Goal: Information Seeking & Learning: Learn about a topic

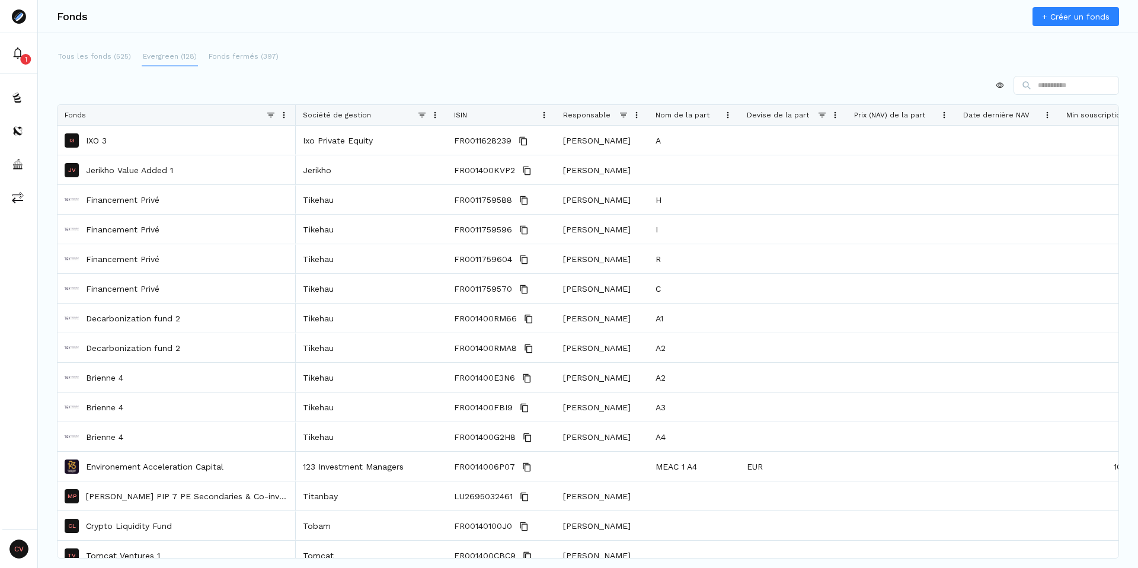
click at [155, 52] on p "Evergreen (128)" at bounding box center [170, 56] width 54 height 11
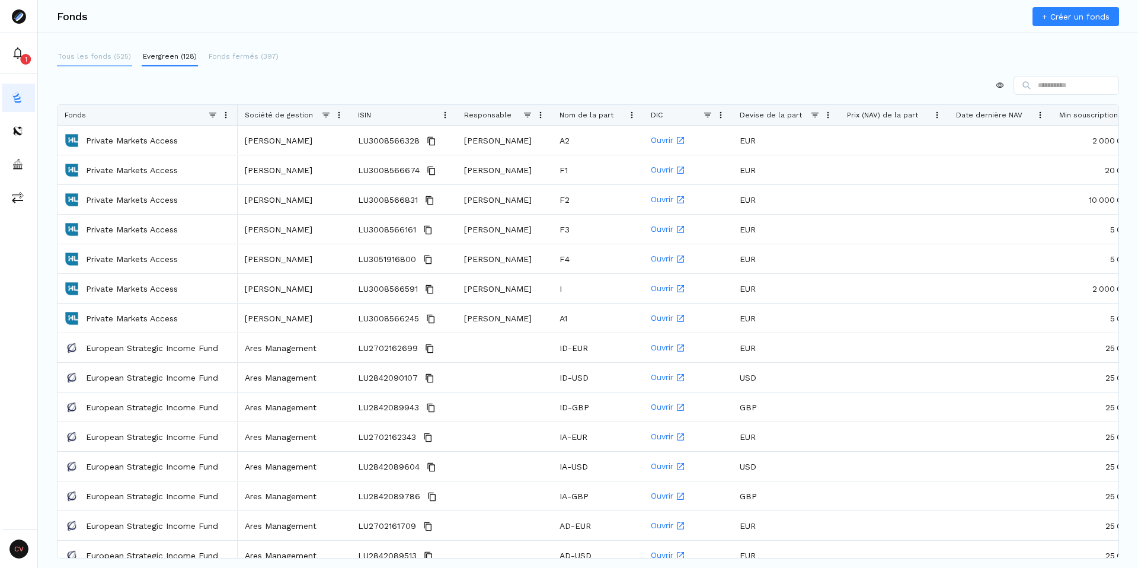
click at [98, 55] on p "Tous les fonds (525)" at bounding box center [94, 56] width 73 height 11
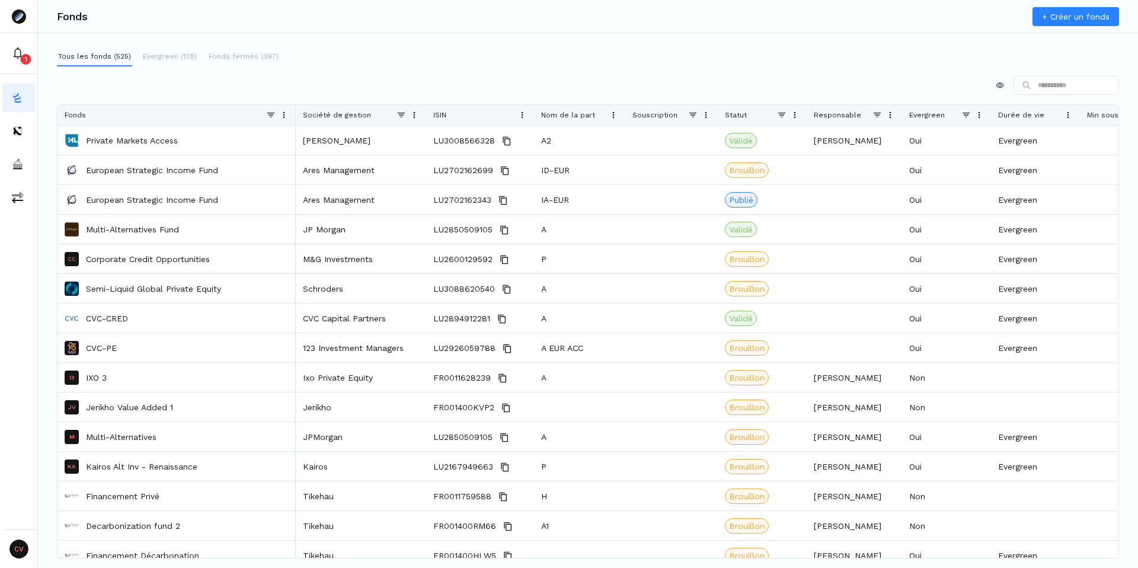
click at [412, 117] on span at bounding box center [414, 114] width 9 height 9
click at [462, 138] on span "Sort Ascending" at bounding box center [477, 135] width 106 height 19
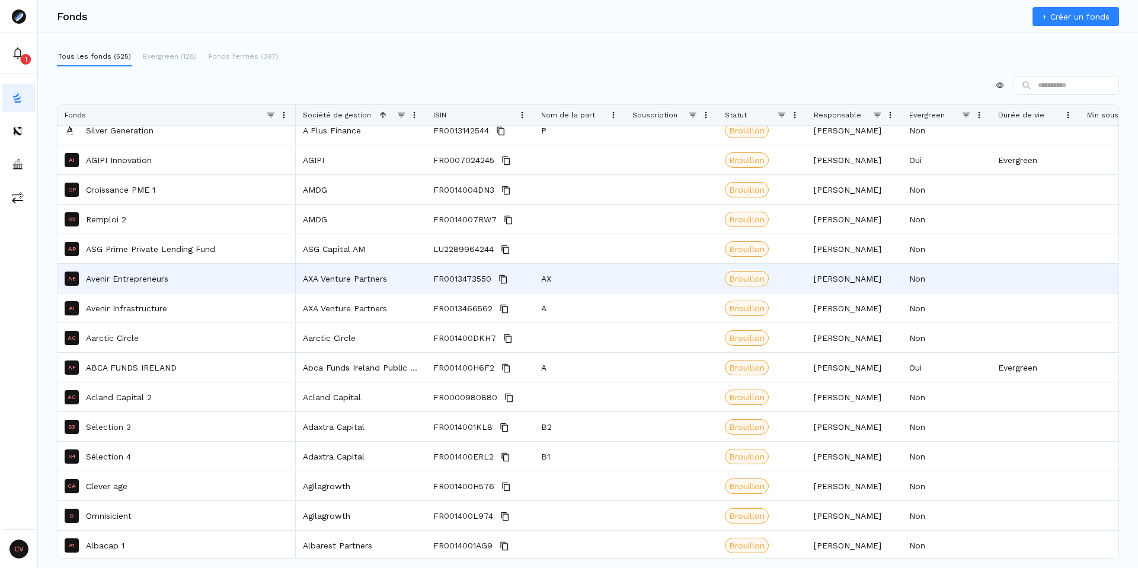
scroll to position [760, 0]
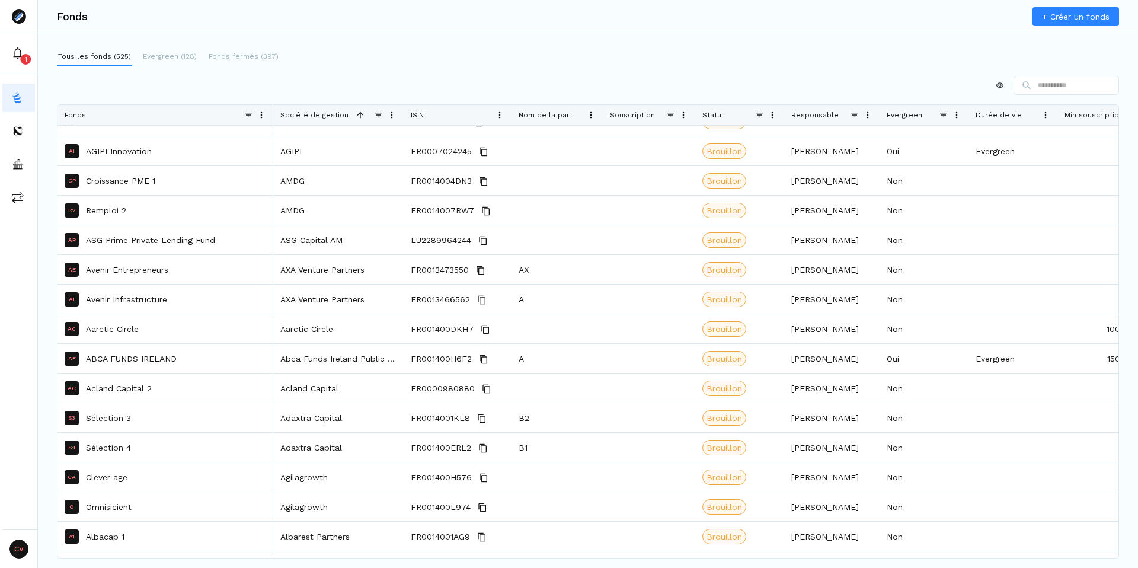
drag, startPoint x: 292, startPoint y: 117, endPoint x: 229, endPoint y: 116, distance: 62.8
click at [270, 116] on div at bounding box center [272, 115] width 5 height 20
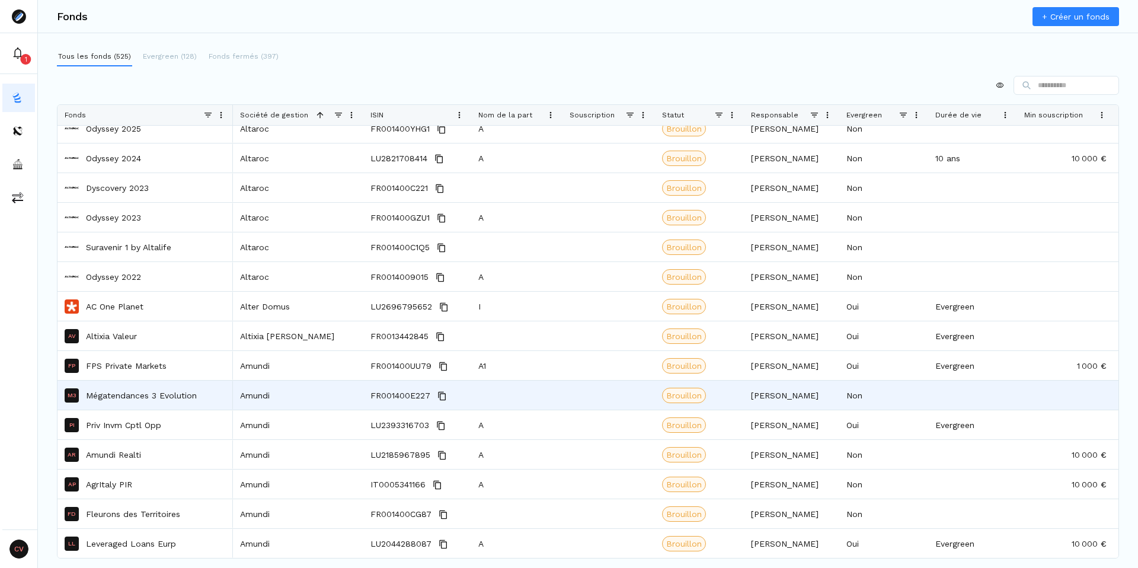
scroll to position [0, 0]
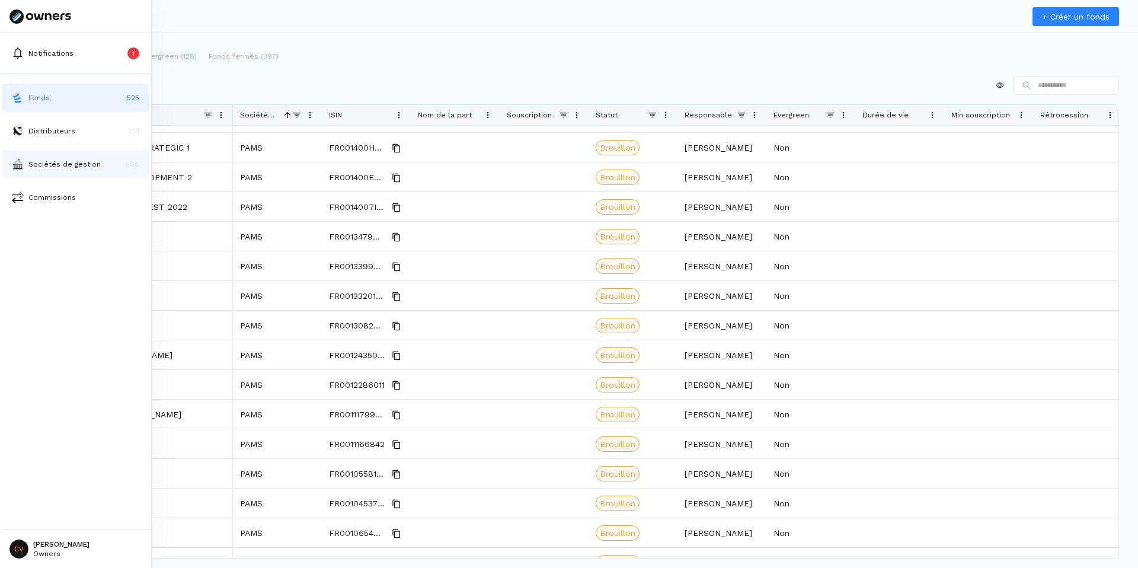
click at [58, 167] on p "Sociétés de gestion" at bounding box center [64, 164] width 72 height 11
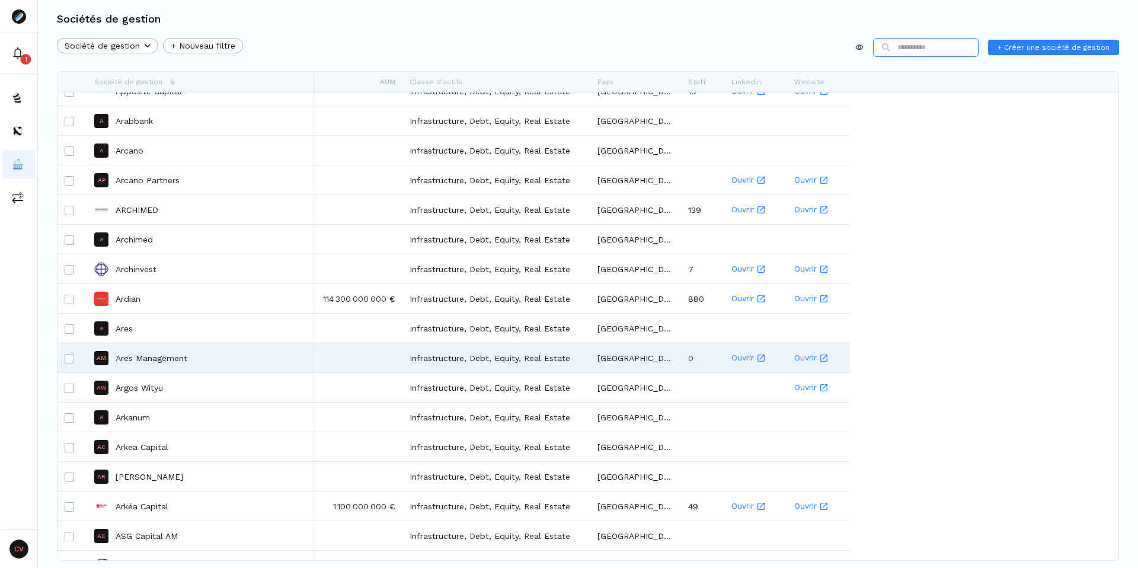
scroll to position [2082, 0]
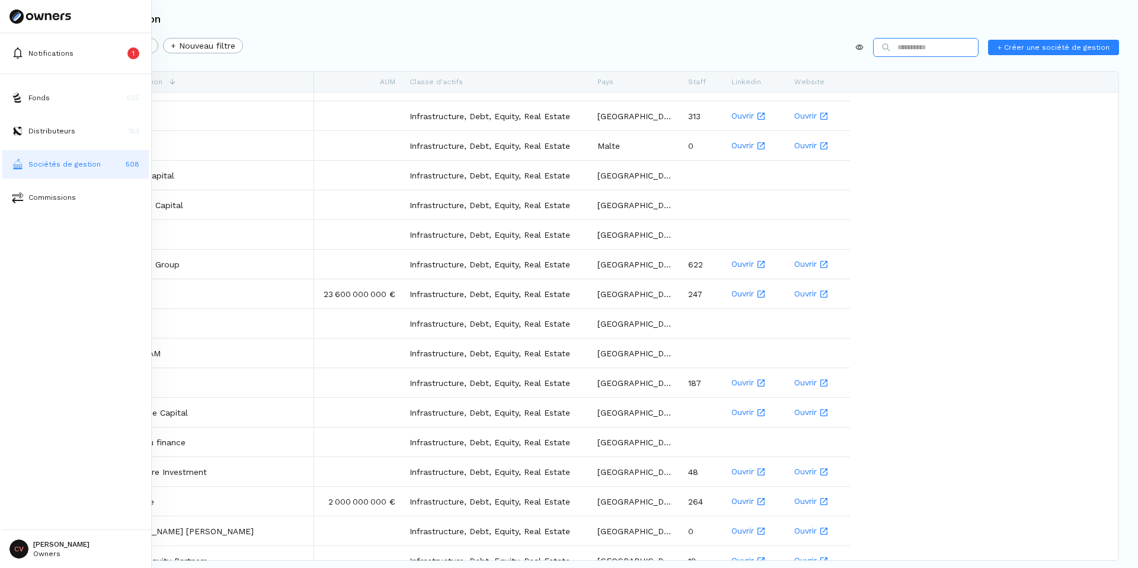
click at [59, 166] on p "Sociétés de gestion" at bounding box center [64, 164] width 72 height 11
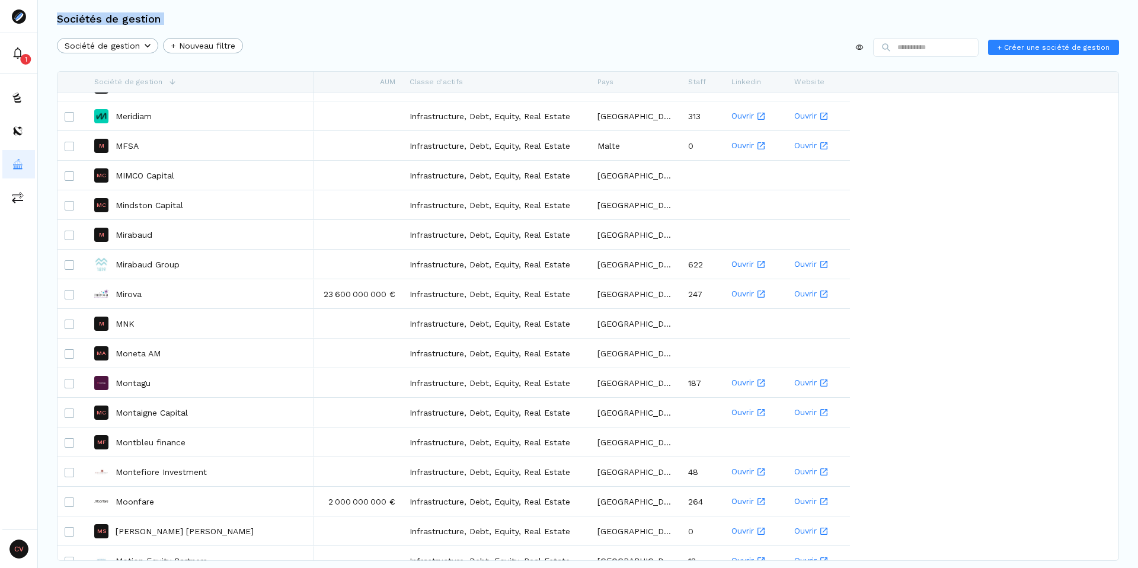
drag, startPoint x: 51, startPoint y: 20, endPoint x: 244, endPoint y: 50, distance: 195.5
click at [244, 50] on div "Sociétés de gestion Société de gestion + Nouveau filtre + Créer une société de …" at bounding box center [588, 284] width 1100 height 568
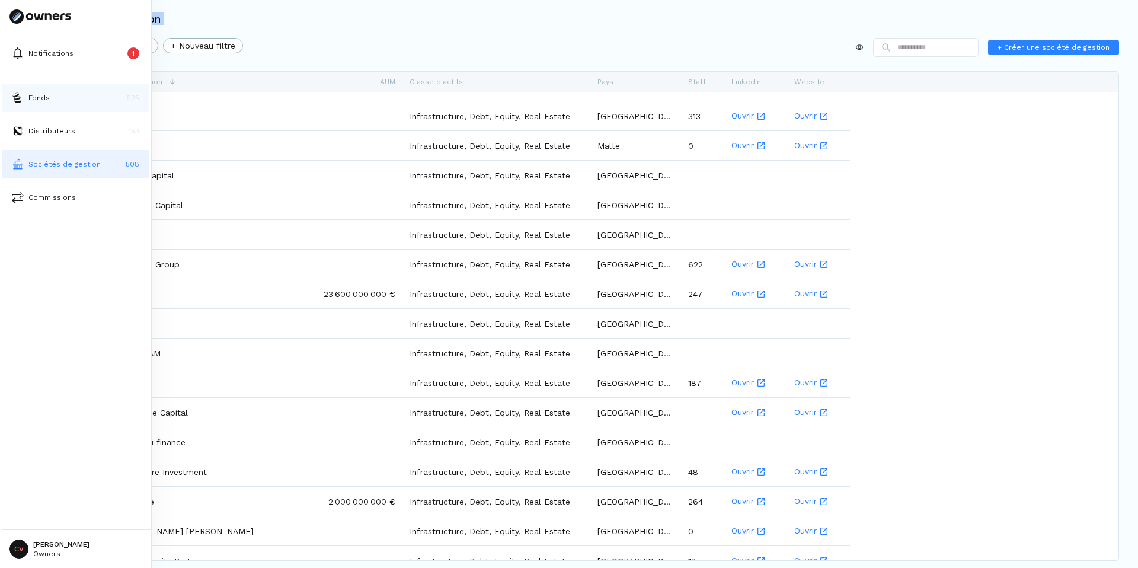
click at [23, 95] on img at bounding box center [18, 98] width 12 height 12
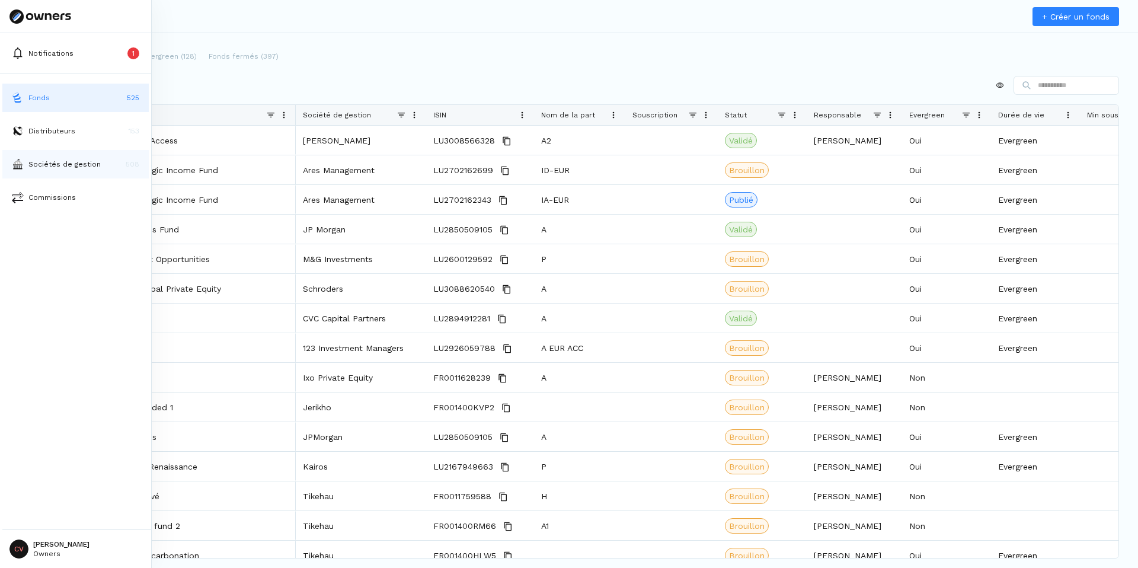
click at [35, 165] on p "Sociétés de gestion" at bounding box center [64, 164] width 72 height 11
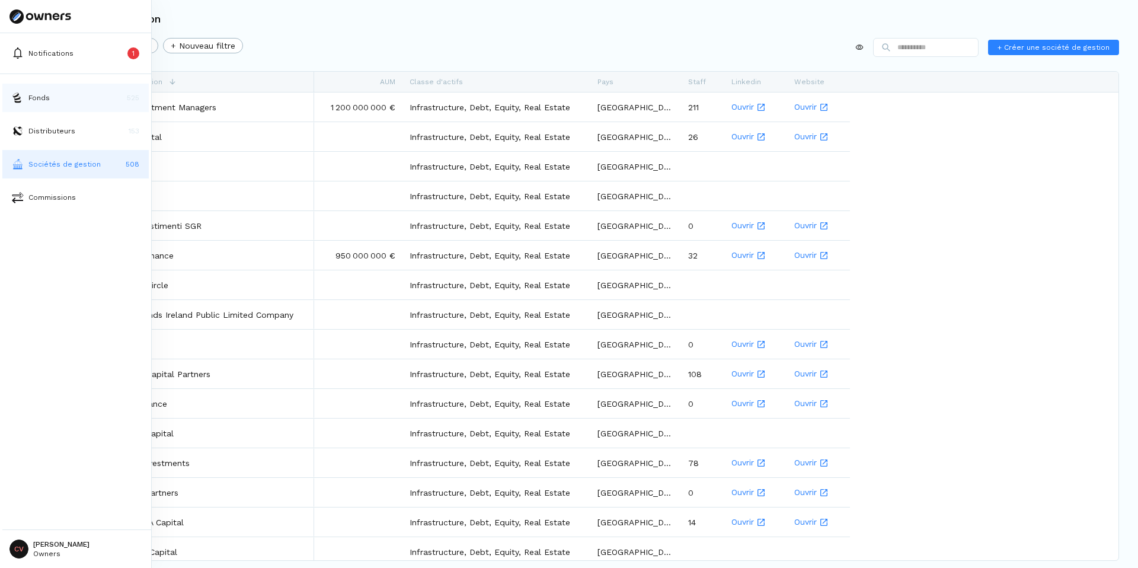
click at [25, 97] on button "Fonds 525" at bounding box center [75, 98] width 146 height 28
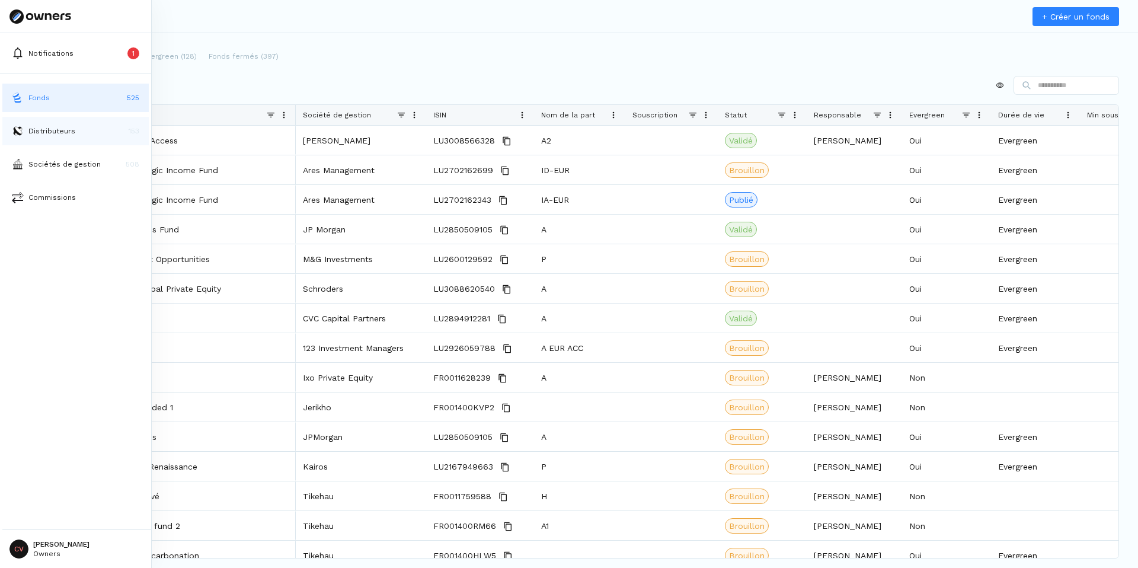
click at [78, 132] on button "Distributeurs 153" at bounding box center [75, 131] width 146 height 28
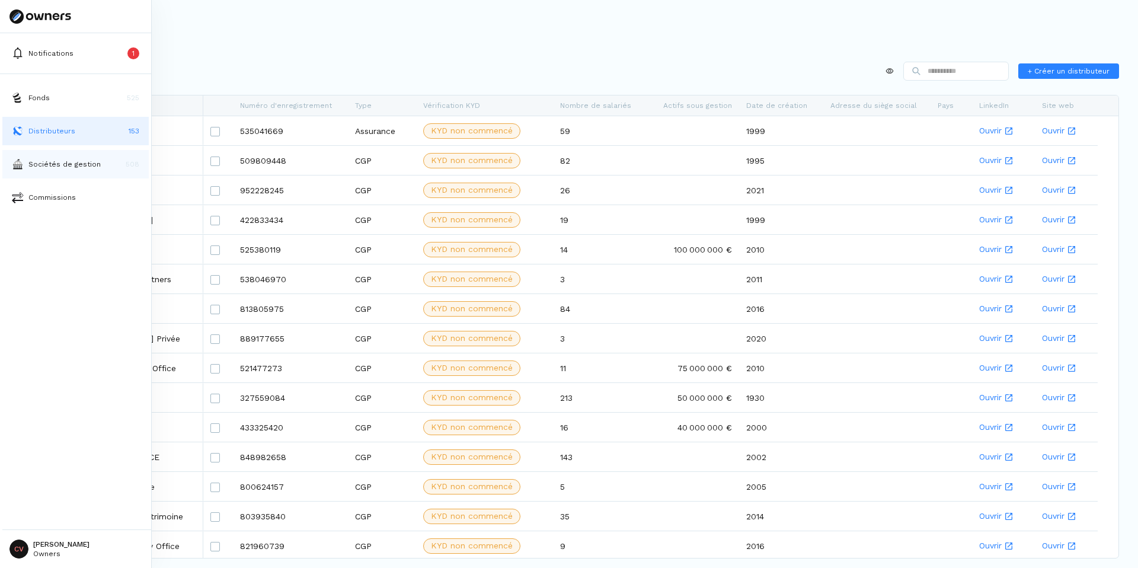
click at [57, 161] on p "Sociétés de gestion" at bounding box center [64, 164] width 72 height 11
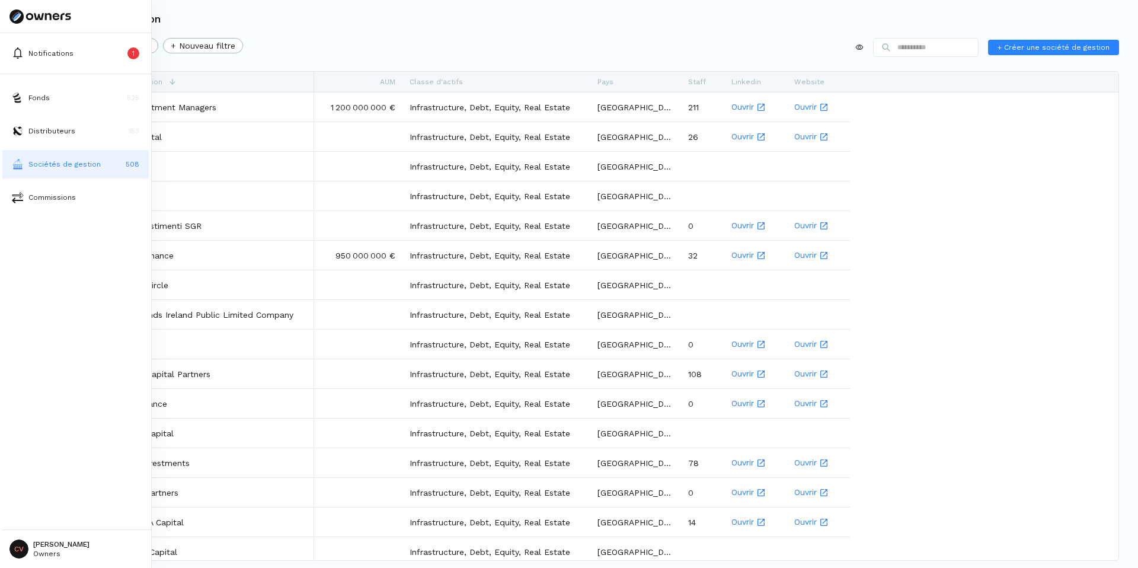
click at [79, 167] on p "Sociétés de gestion" at bounding box center [64, 164] width 72 height 11
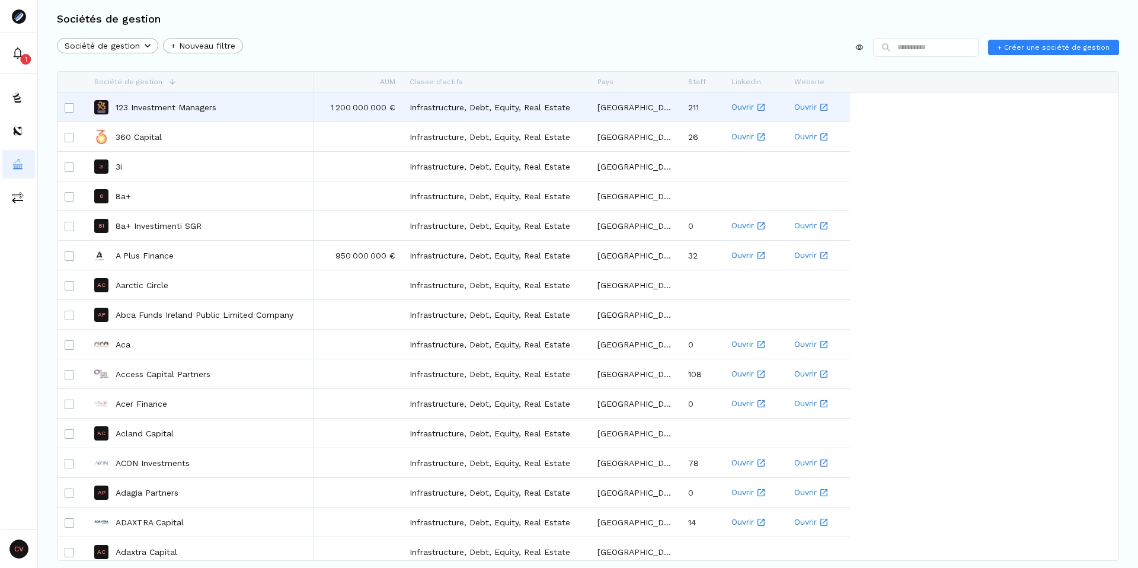
click at [154, 107] on p "123 Investment Managers" at bounding box center [166, 107] width 101 height 12
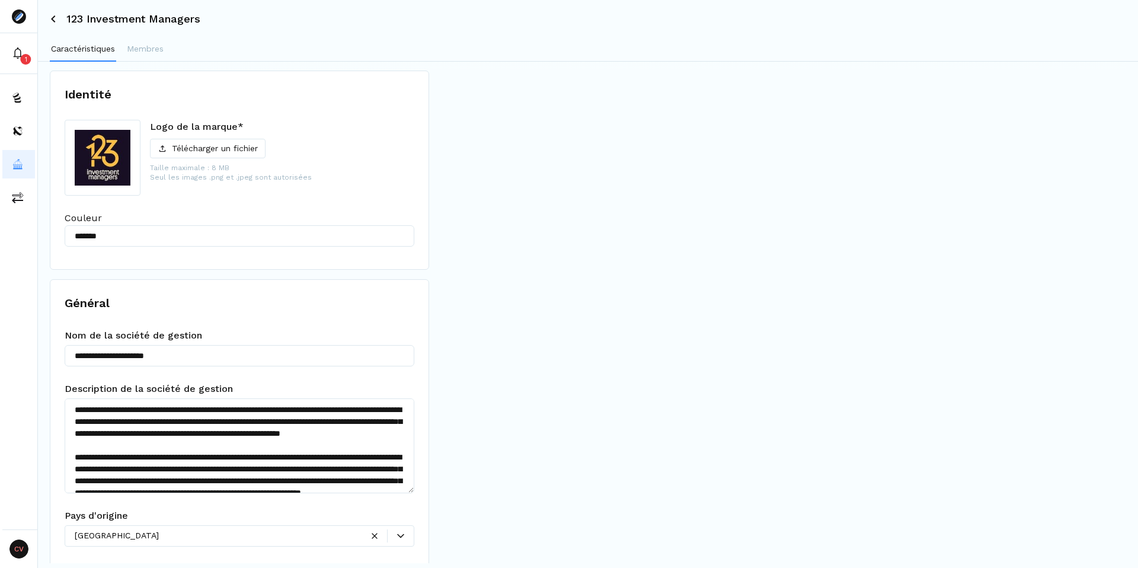
click at [136, 37] on div "123 Investment Managers" at bounding box center [588, 19] width 1100 height 38
click at [159, 58] on button "Membres" at bounding box center [145, 50] width 39 height 24
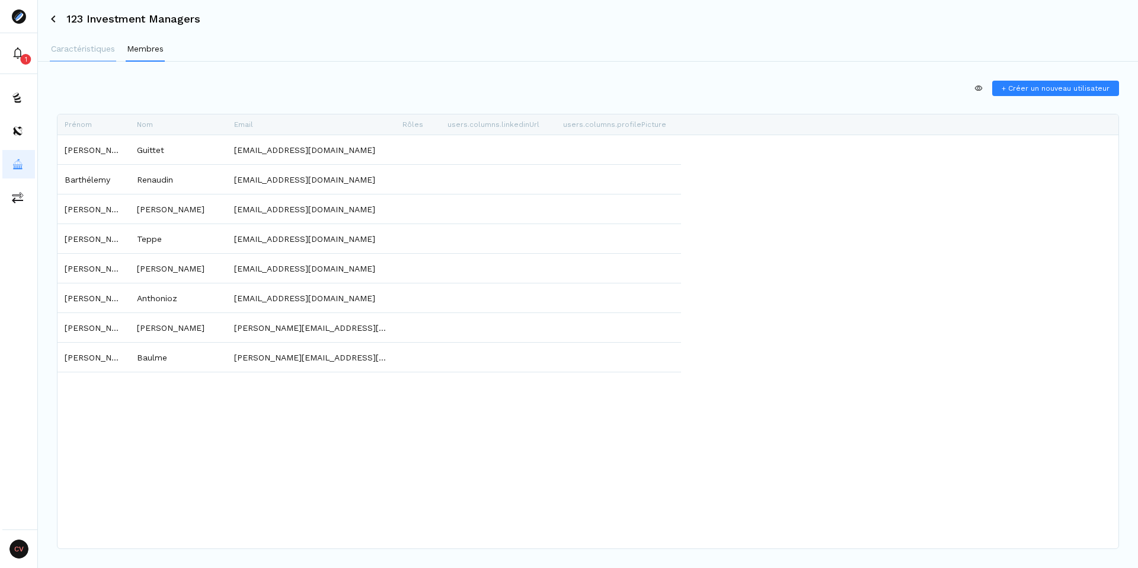
click at [87, 56] on button "Caractéristiques" at bounding box center [83, 50] width 66 height 24
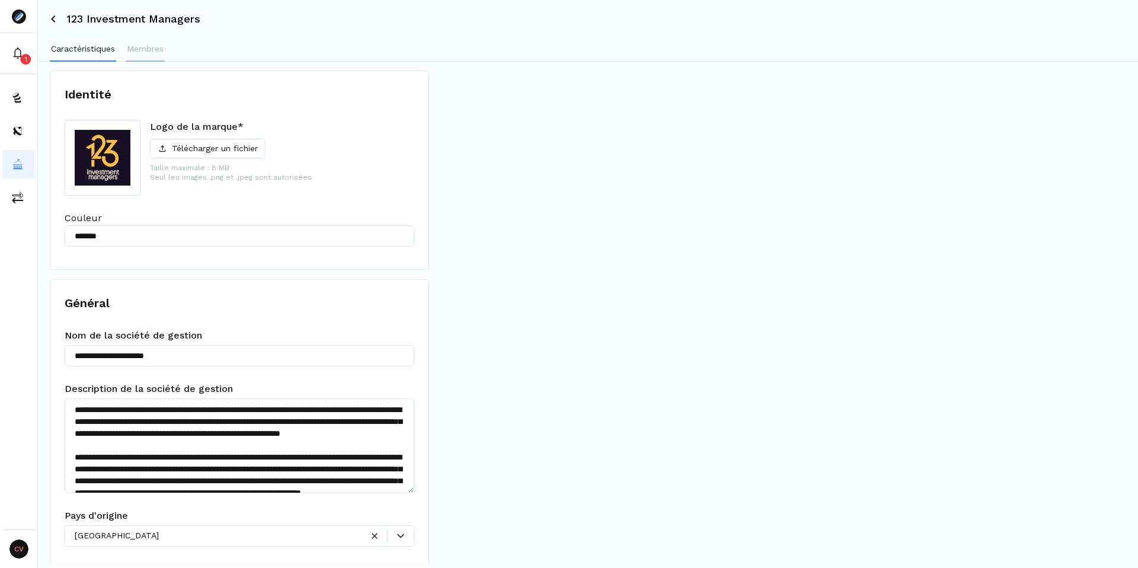
click at [146, 47] on p "Membres" at bounding box center [145, 49] width 37 height 12
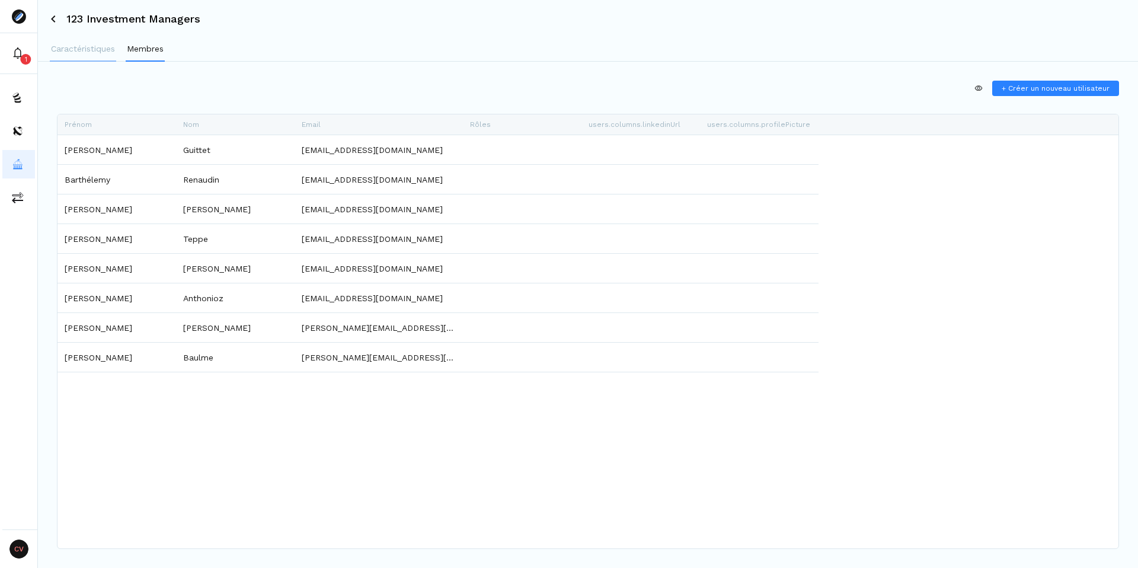
click at [70, 51] on p "Caractéristiques" at bounding box center [83, 49] width 64 height 12
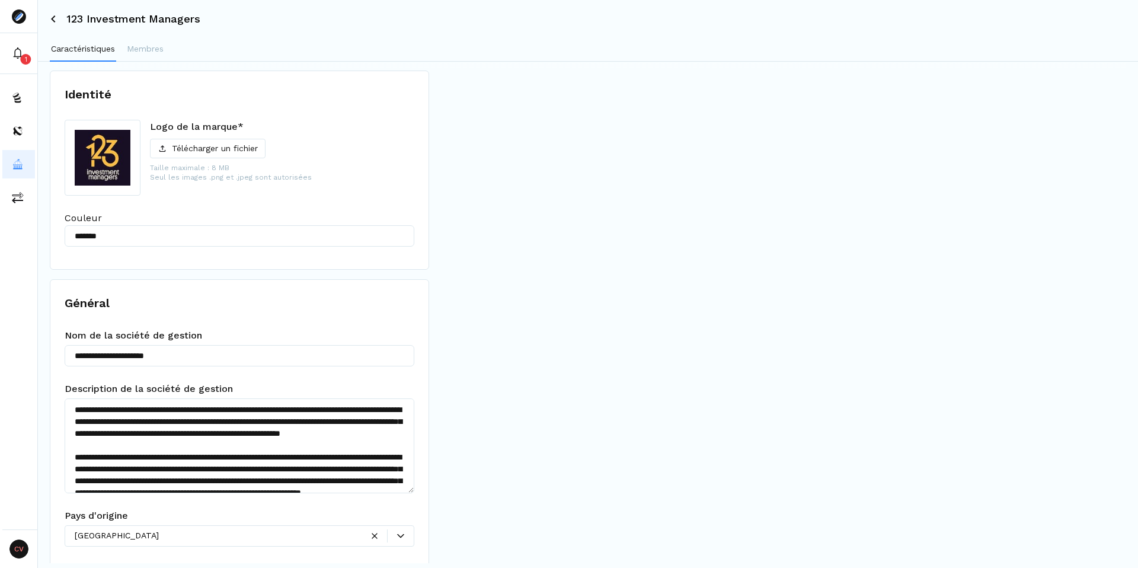
click at [50, 16] on icon at bounding box center [53, 18] width 7 height 7
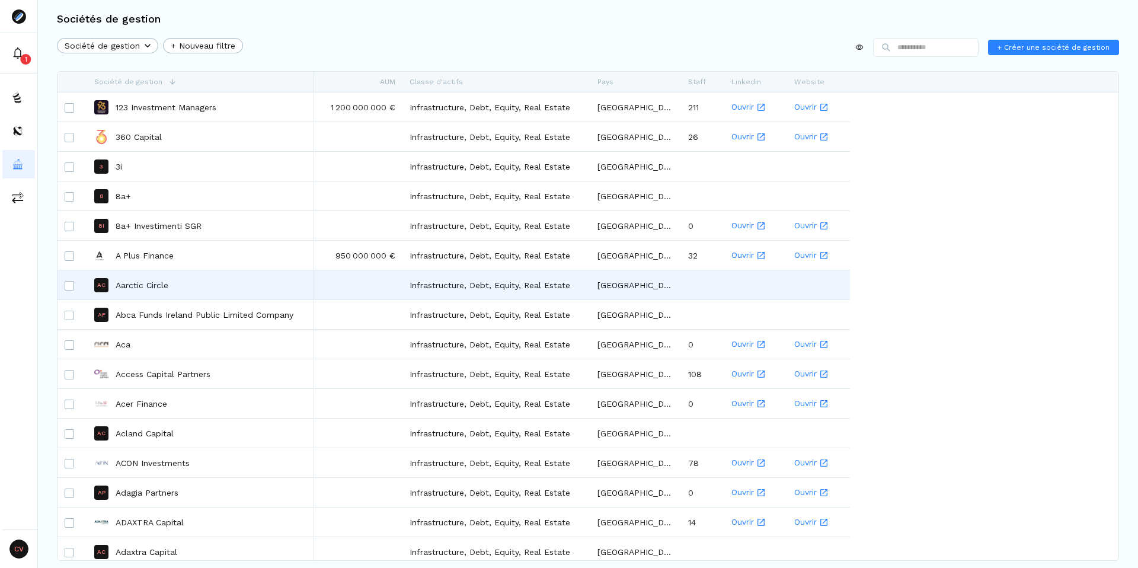
click at [139, 285] on p "Aarctic Circle" at bounding box center [142, 285] width 53 height 12
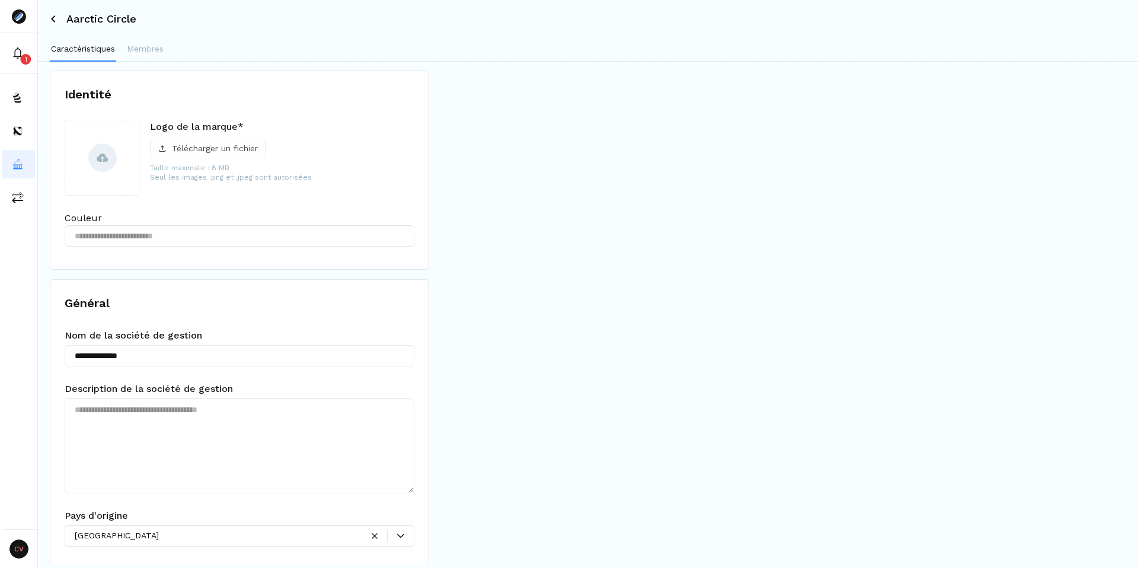
click at [224, 152] on p "Télécharger un fichier" at bounding box center [215, 148] width 86 height 12
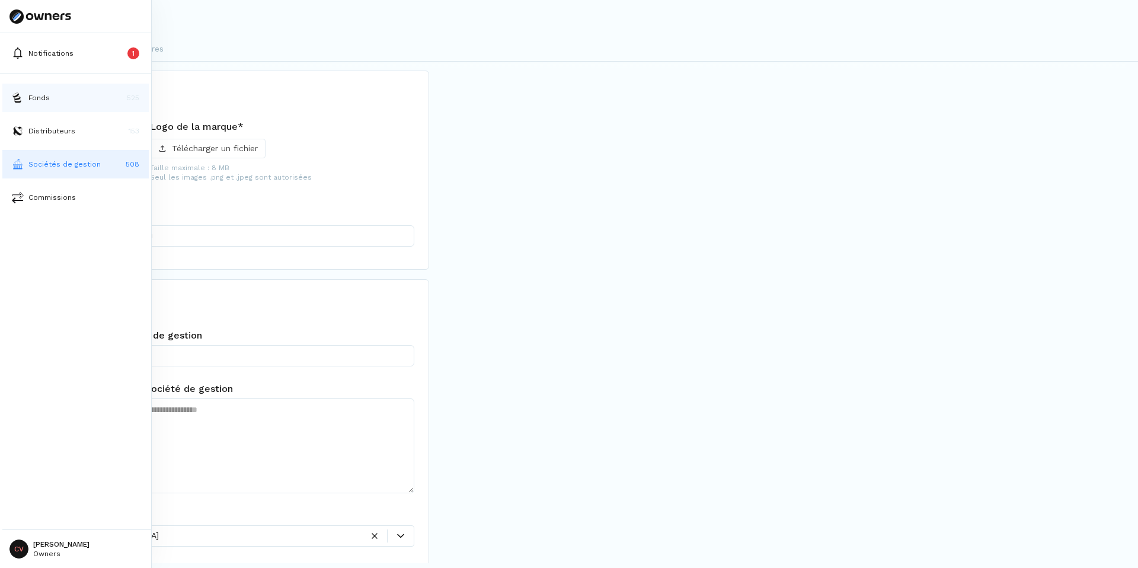
click at [17, 103] on img at bounding box center [18, 98] width 12 height 12
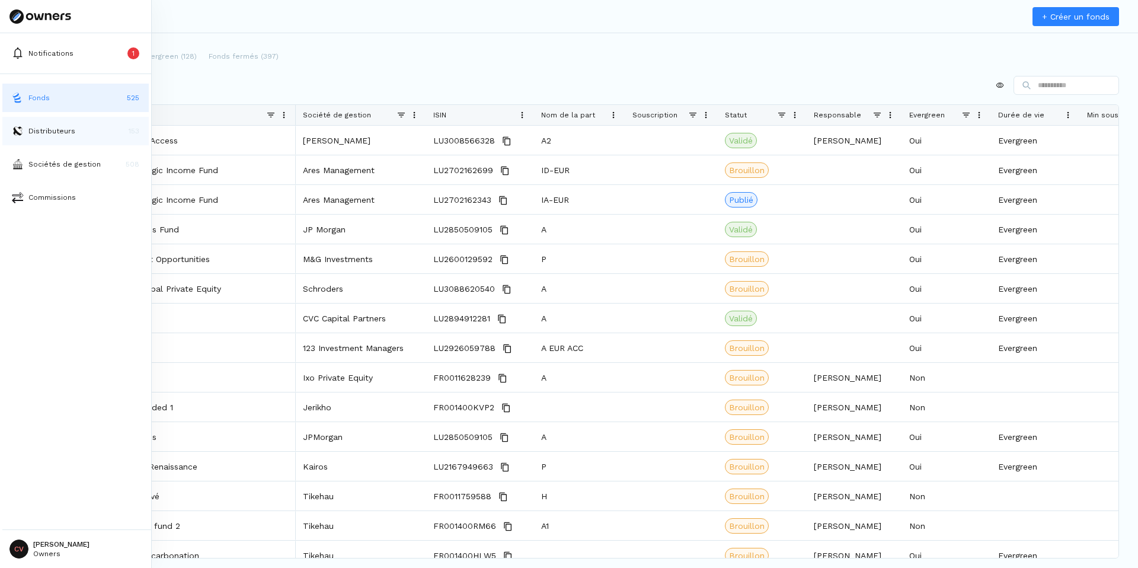
click at [35, 129] on p "Distributeurs" at bounding box center [51, 131] width 47 height 11
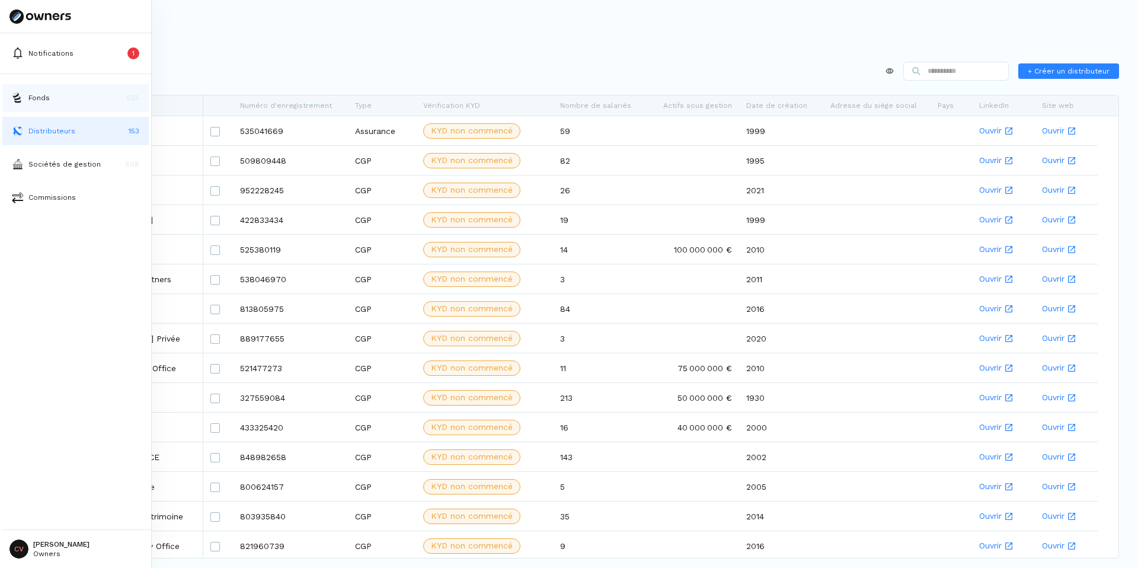
click at [28, 89] on button "Fonds 525" at bounding box center [75, 98] width 146 height 28
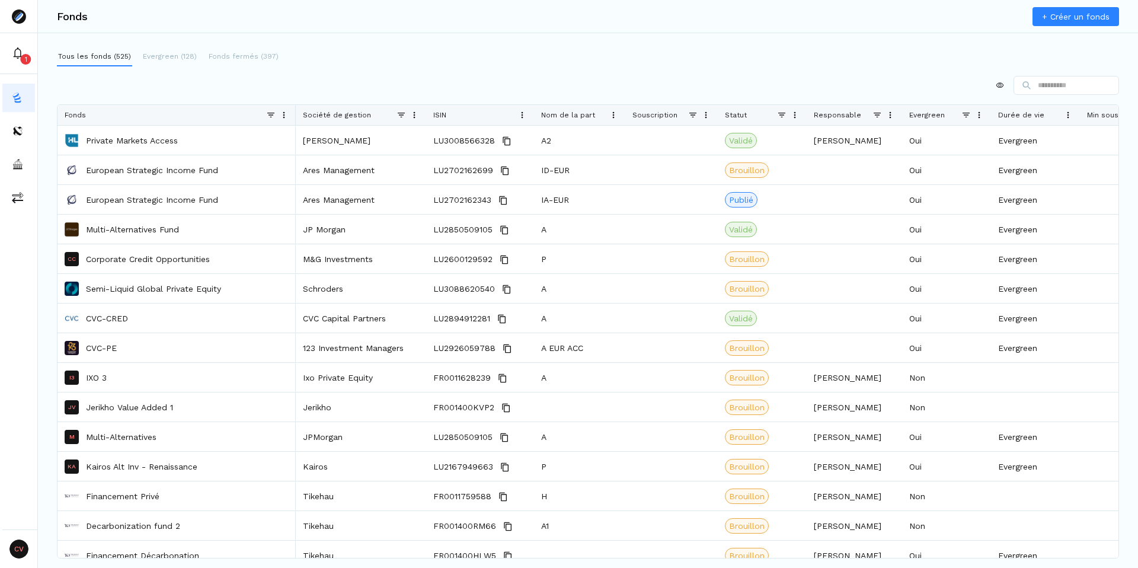
click at [315, 85] on div at bounding box center [588, 85] width 1062 height 19
